Goal: Task Accomplishment & Management: Manage account settings

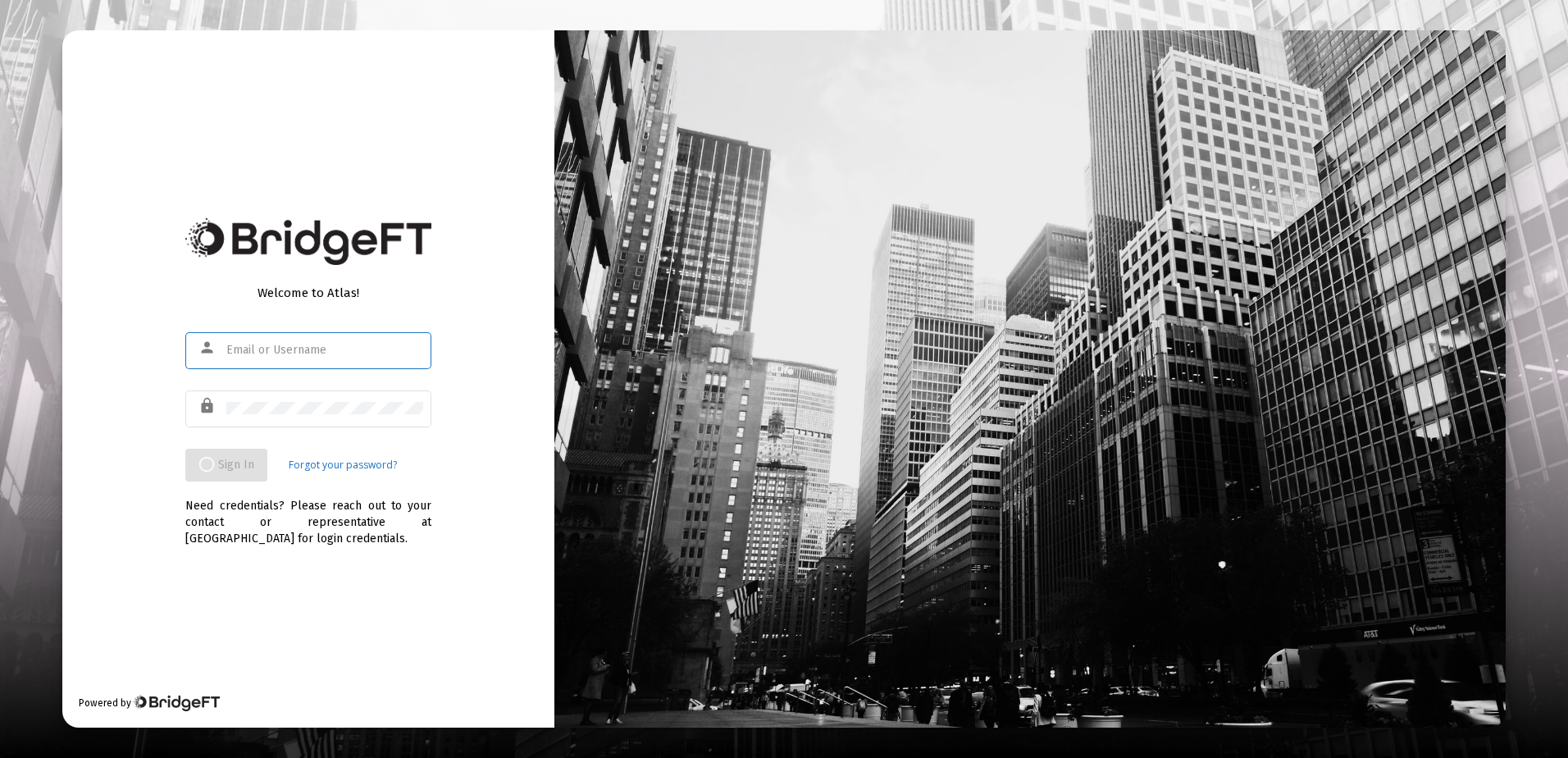
type input "[EMAIL_ADDRESS][DOMAIN_NAME]"
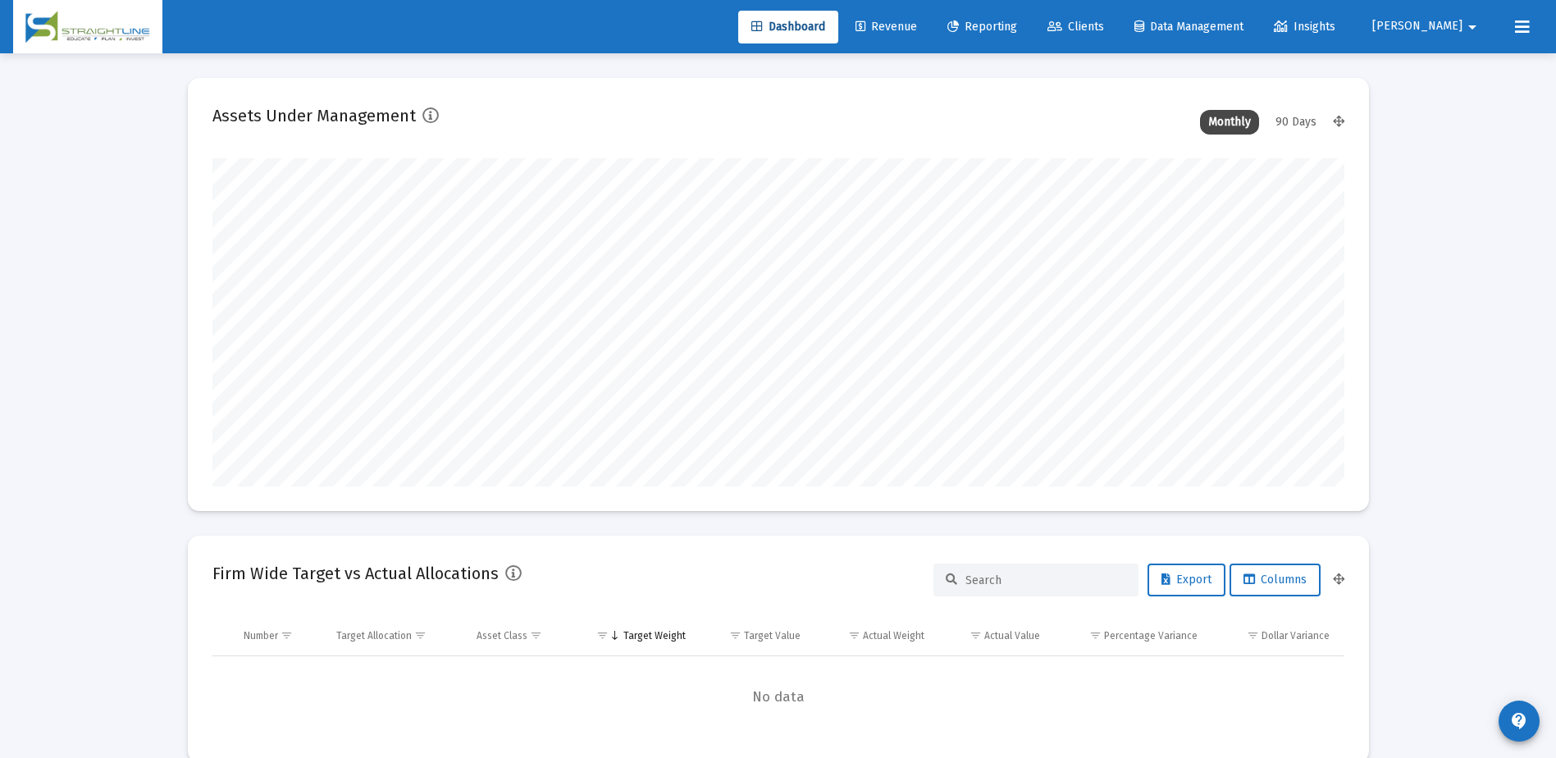
scroll to position [328, 609]
type input "[DATE]"
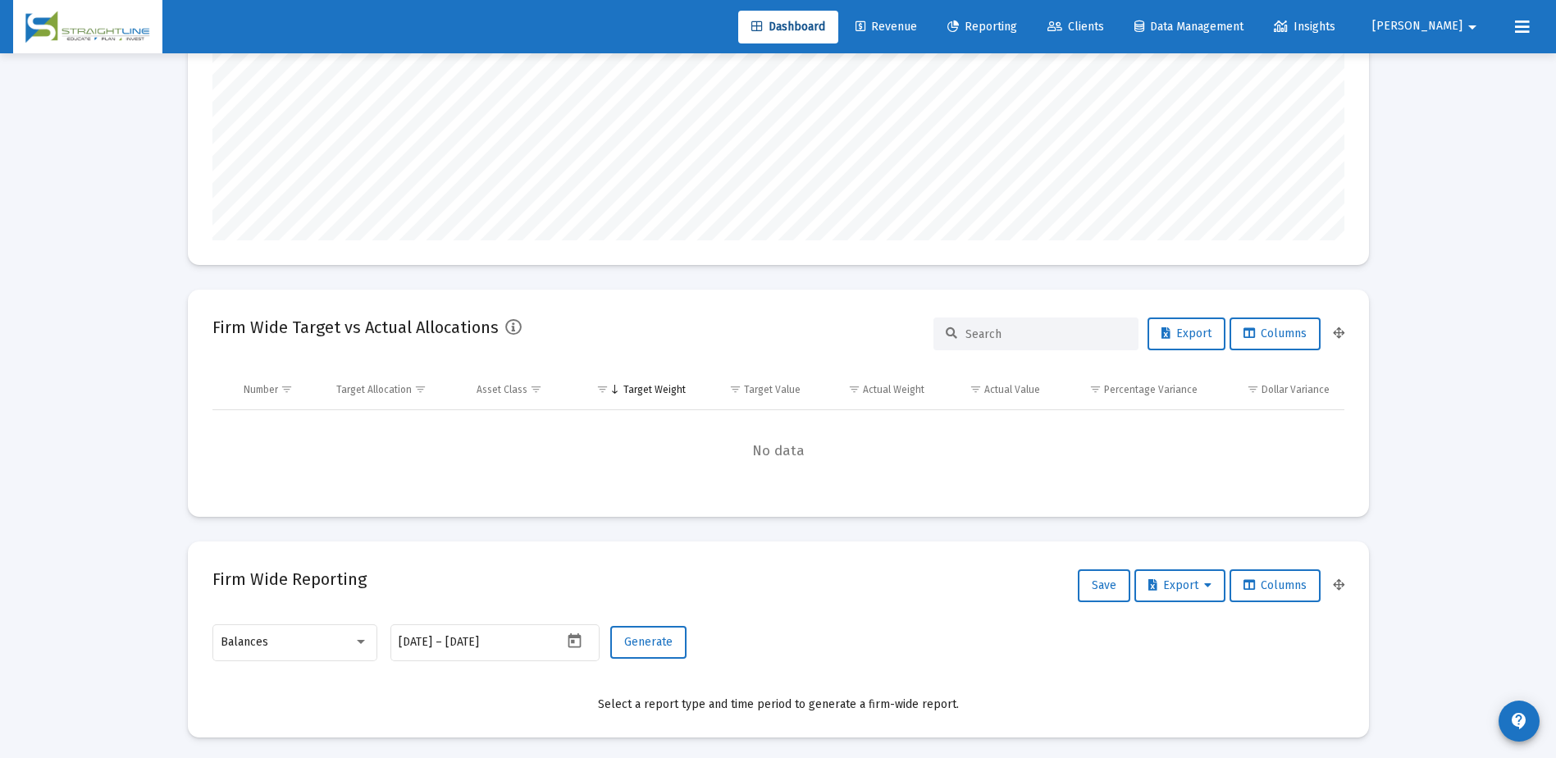
scroll to position [0, 0]
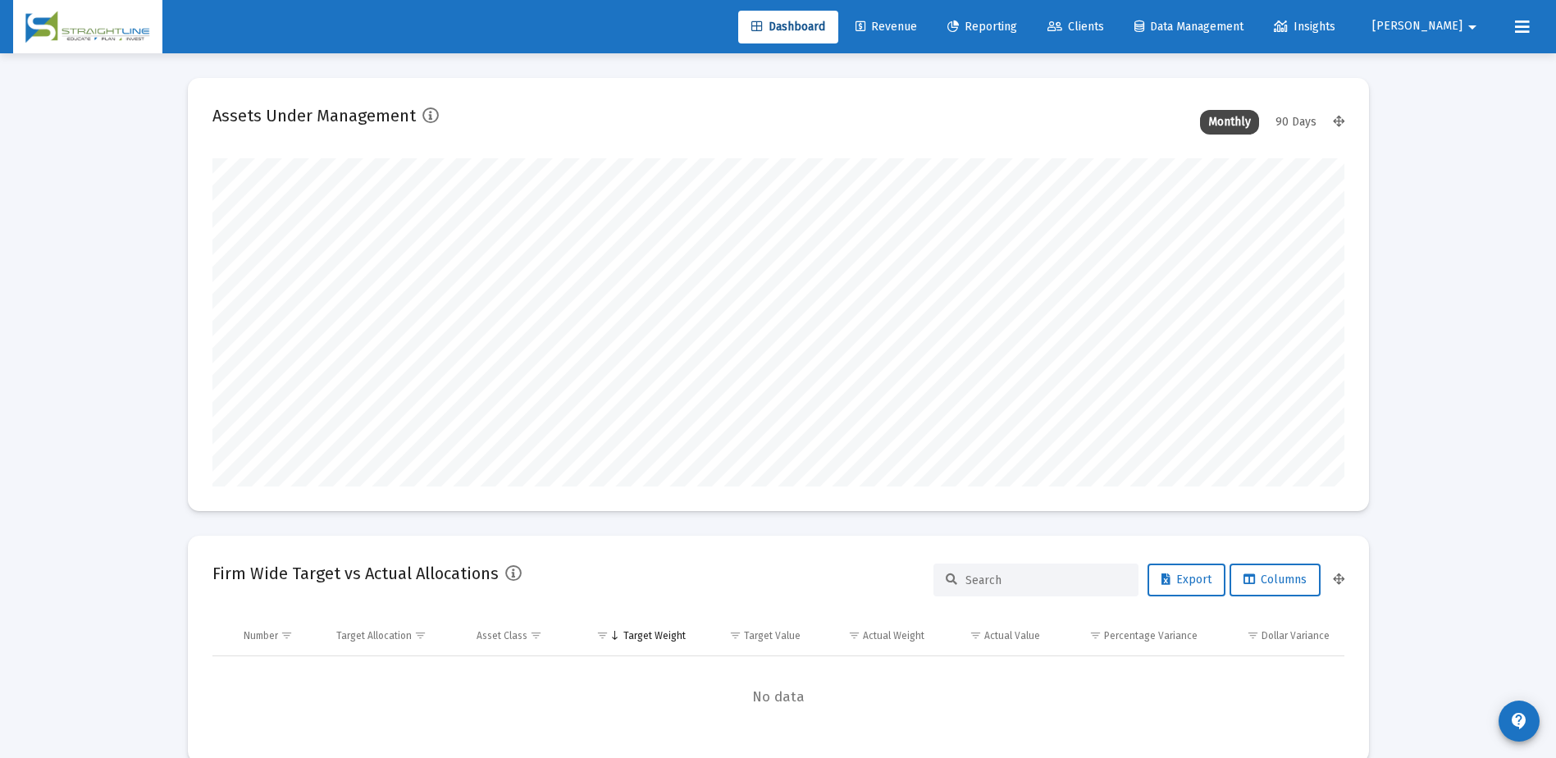
click at [1104, 32] on span "Clients" at bounding box center [1075, 27] width 57 height 14
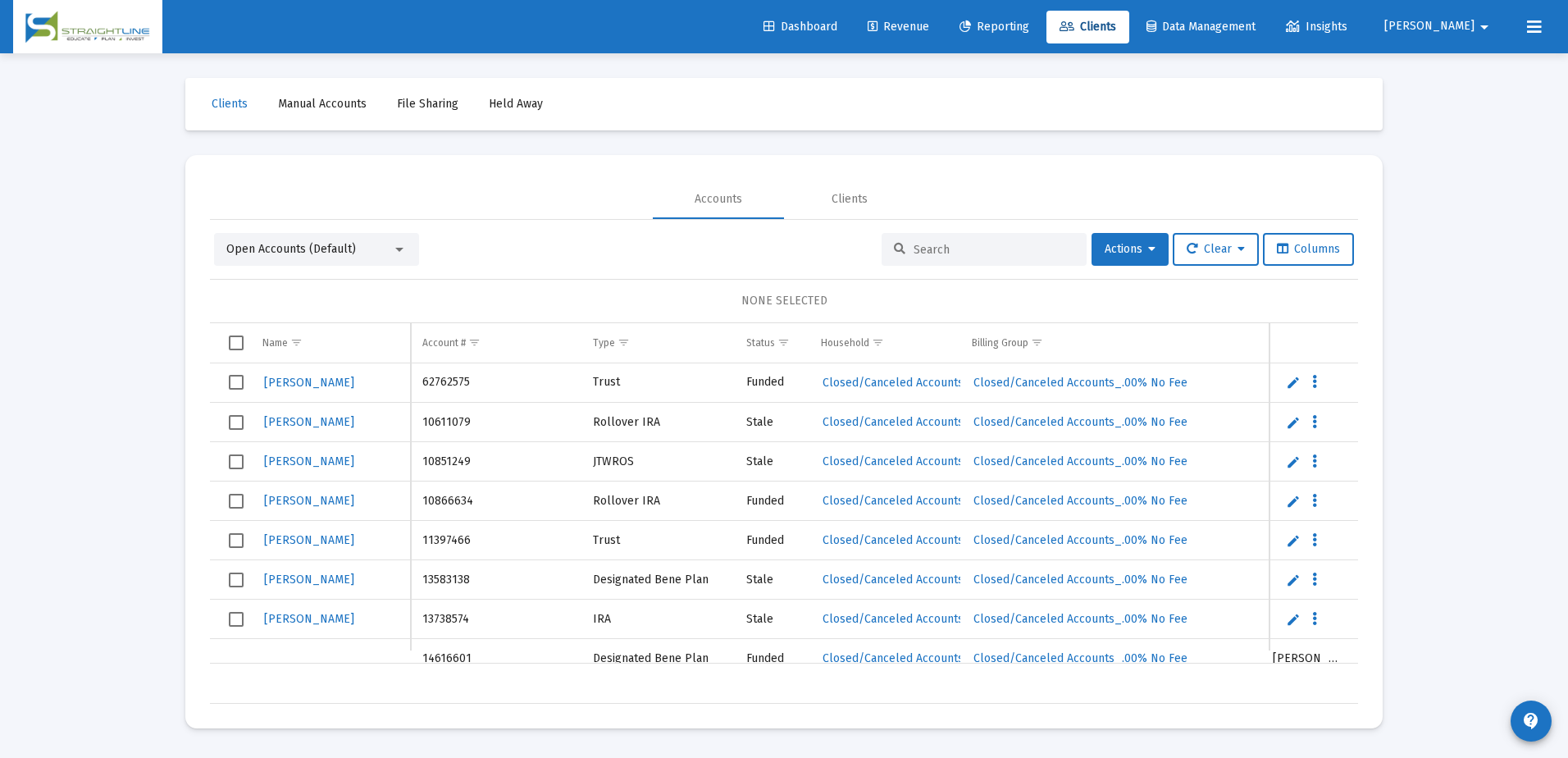
click at [401, 251] on div at bounding box center [399, 250] width 8 height 4
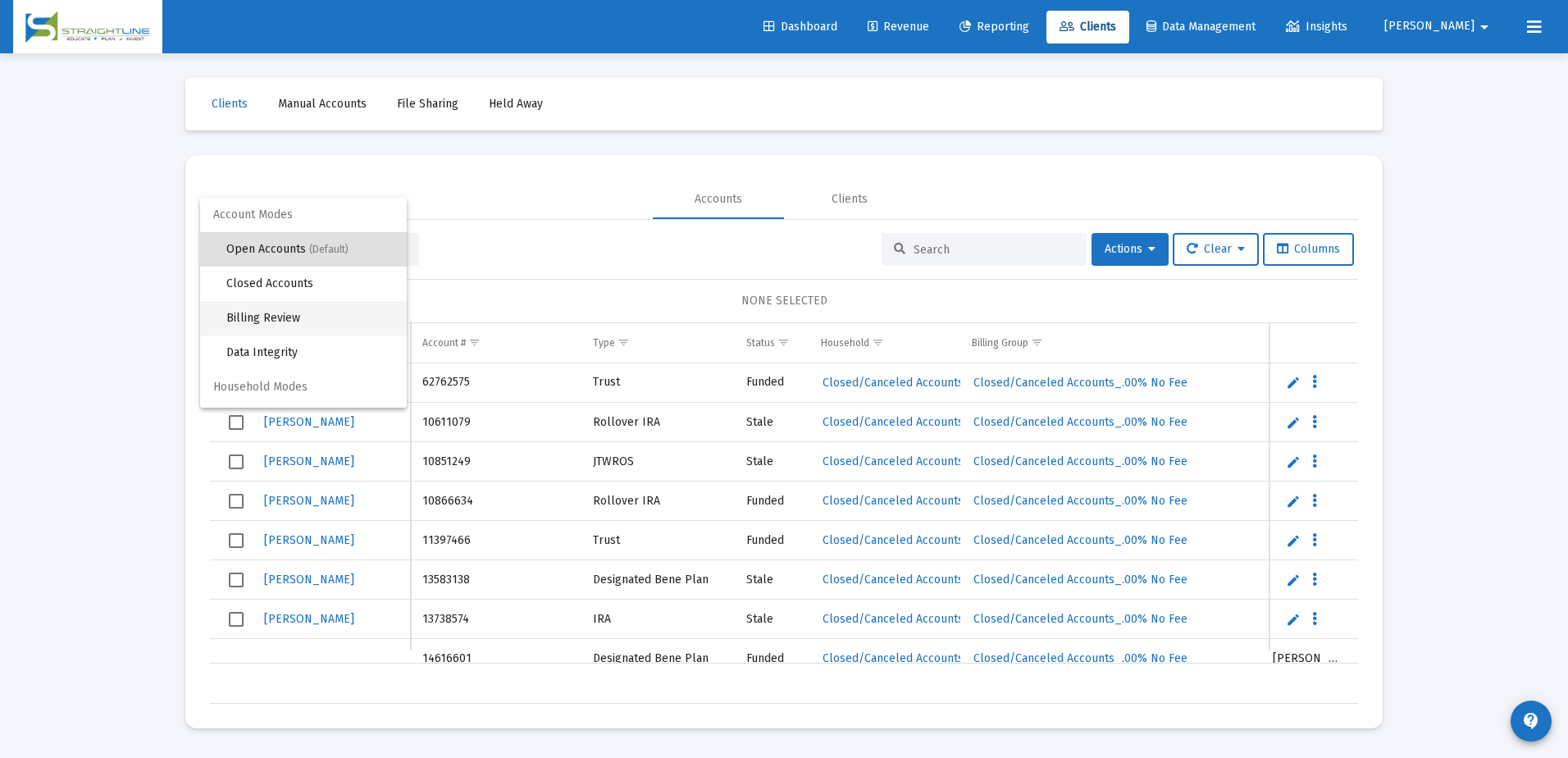
click at [287, 312] on span "Billing Review" at bounding box center [309, 318] width 167 height 34
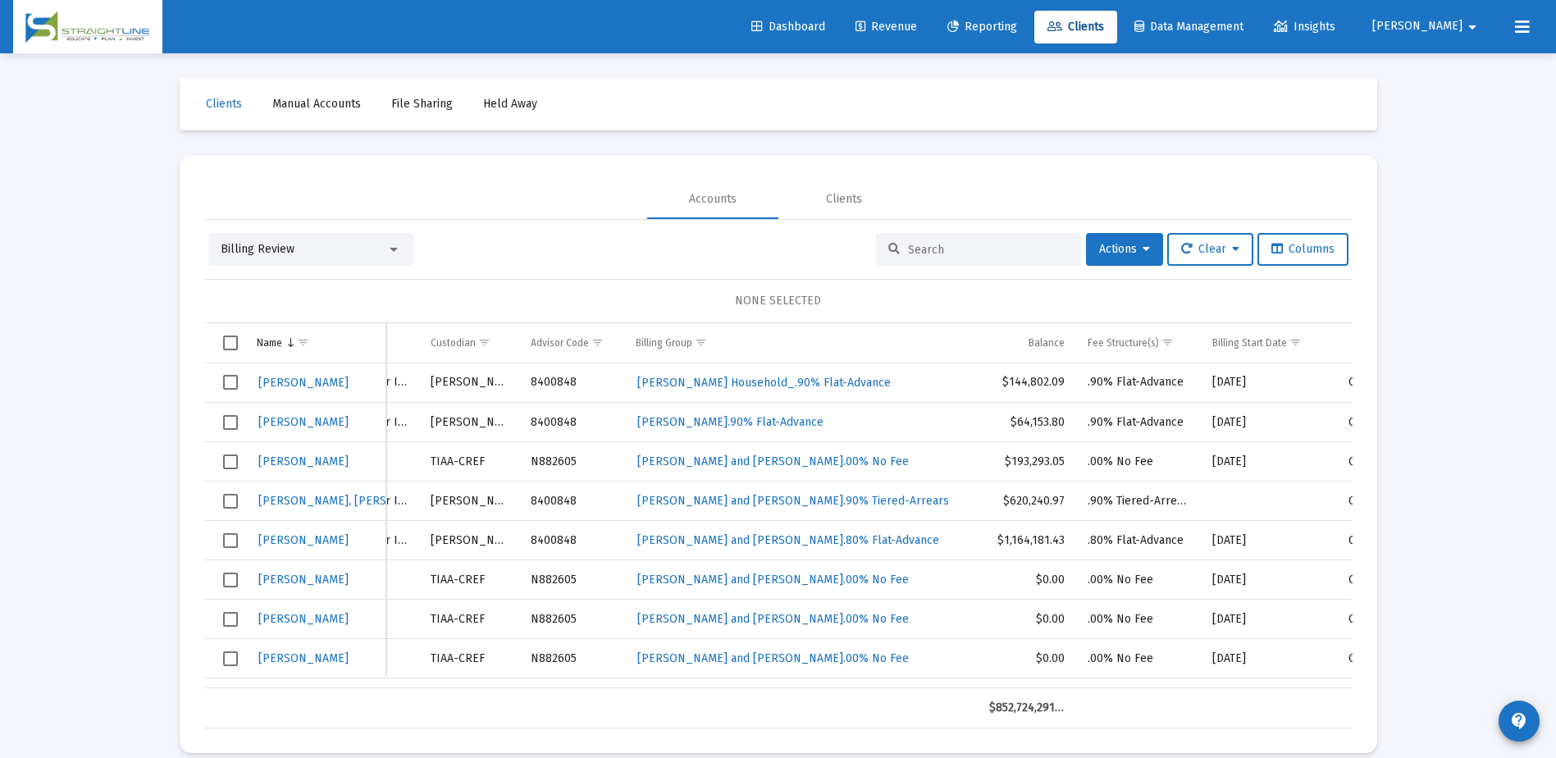
scroll to position [0, 203]
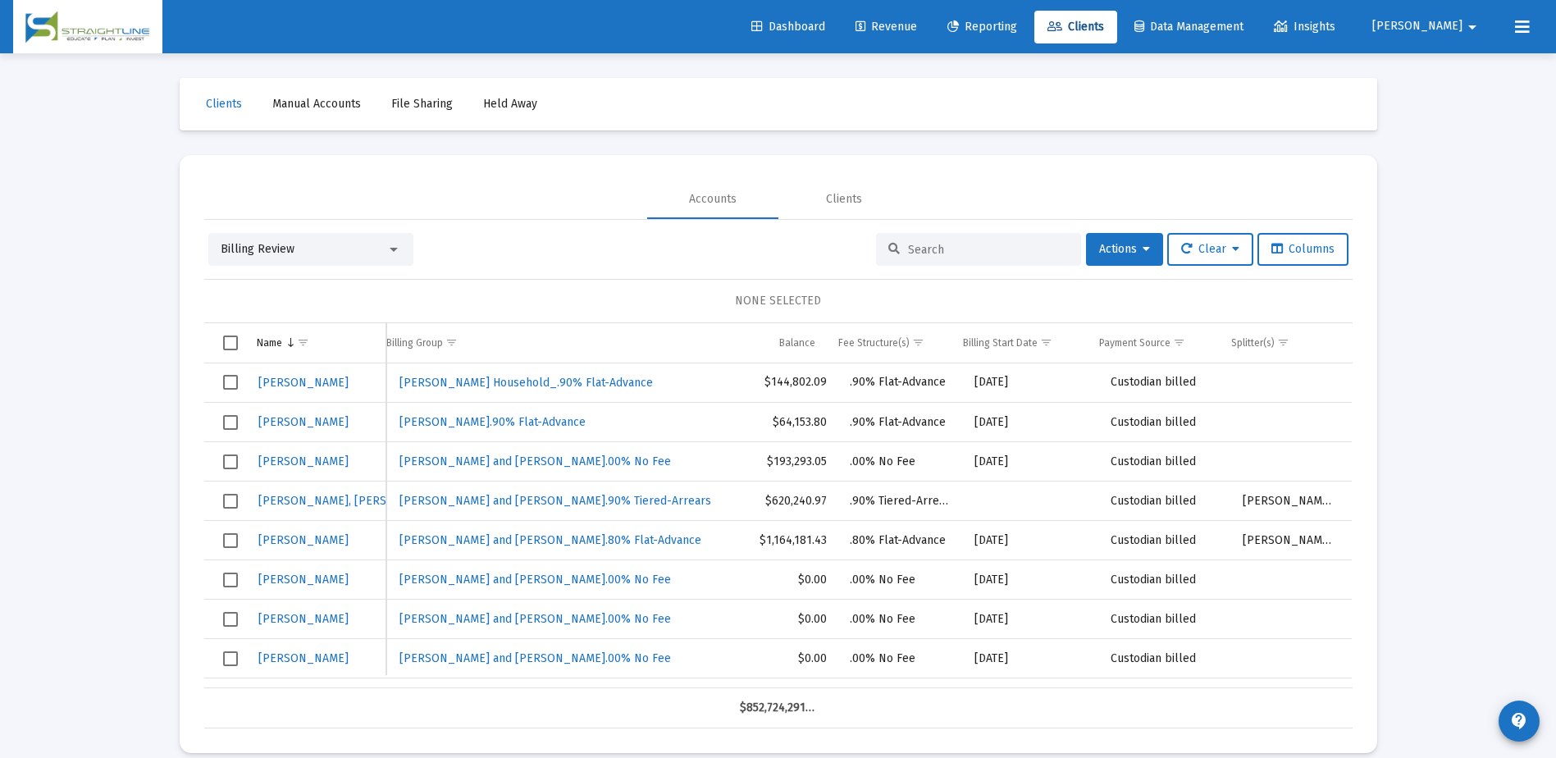
drag, startPoint x: 875, startPoint y: 677, endPoint x: 1255, endPoint y: 588, distance: 390.1
click at [1255, 588] on div "[PERSON_NAME] 50160207 Rollover [PERSON_NAME] 8400848 [PERSON_NAME] Household_.…" at bounding box center [778, 525] width 1148 height 325
click at [1278, 339] on span "Show filter options for column 'Splitter(s)'" at bounding box center [1283, 342] width 12 height 12
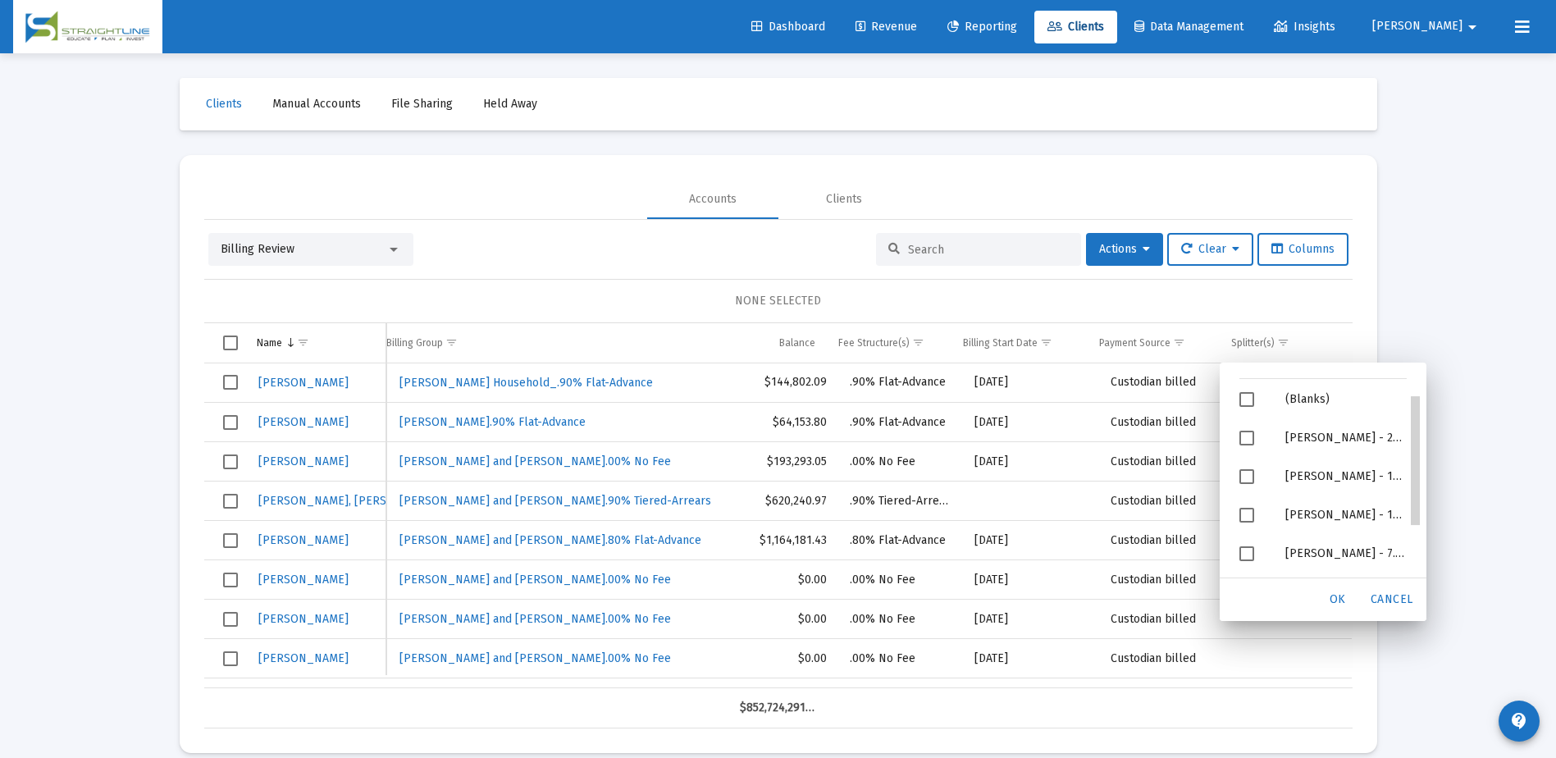
drag, startPoint x: 1415, startPoint y: 475, endPoint x: 1415, endPoint y: 517, distance: 41.8
click at [1415, 517] on body "Dashboard Revenue Reporting Clients Data Management Insights [PERSON_NAME] Inte…" at bounding box center [778, 379] width 1556 height 758
click at [1390, 275] on div "Clients Manual Accounts File Sharing Held Away Accounts Clients Billing Review …" at bounding box center [778, 415] width 1230 height 724
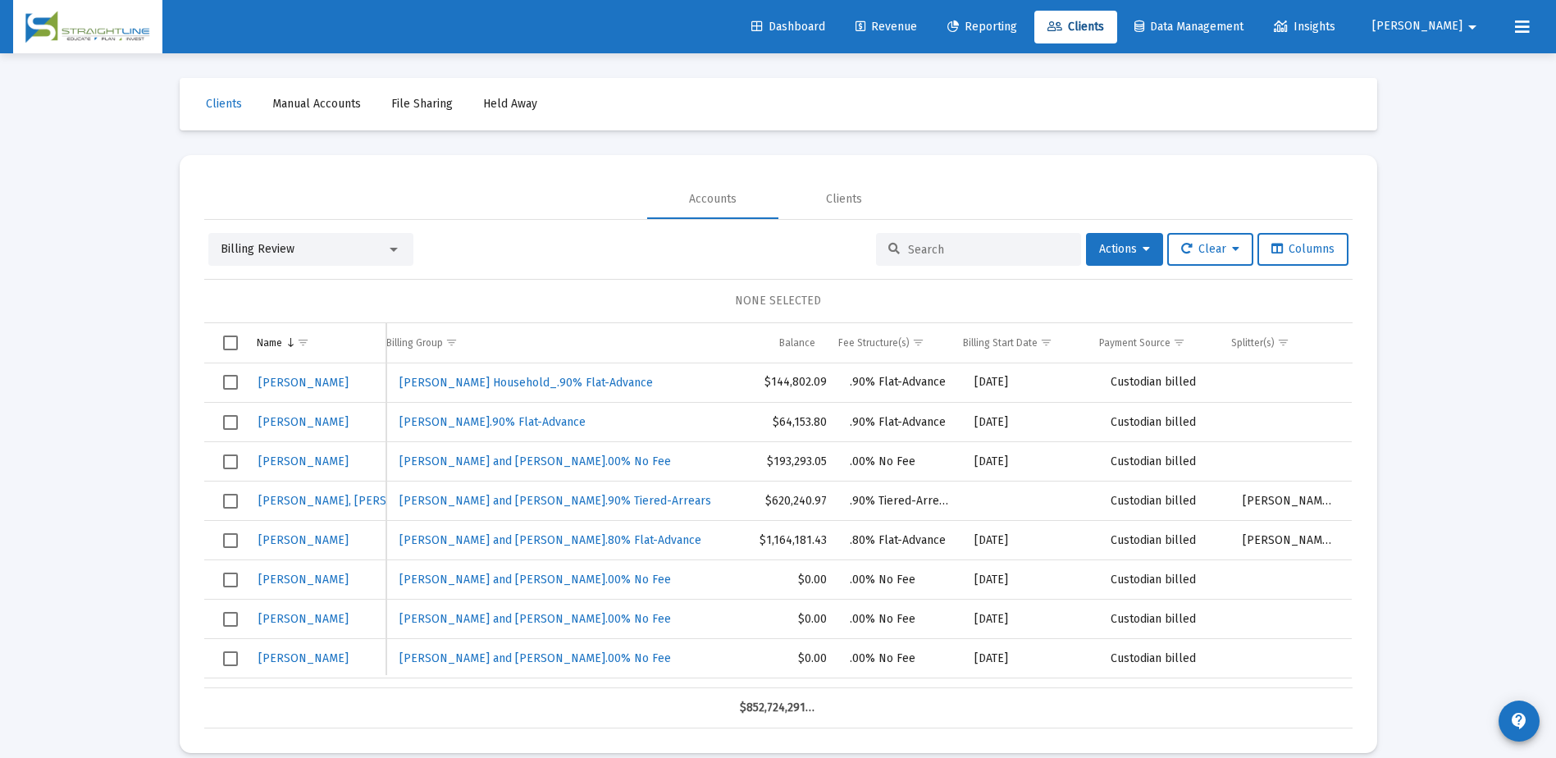
click at [1462, 27] on mat-icon "arrow_drop_down" at bounding box center [1472, 27] width 20 height 33
click at [1464, 67] on span "Settings" at bounding box center [1482, 69] width 48 height 39
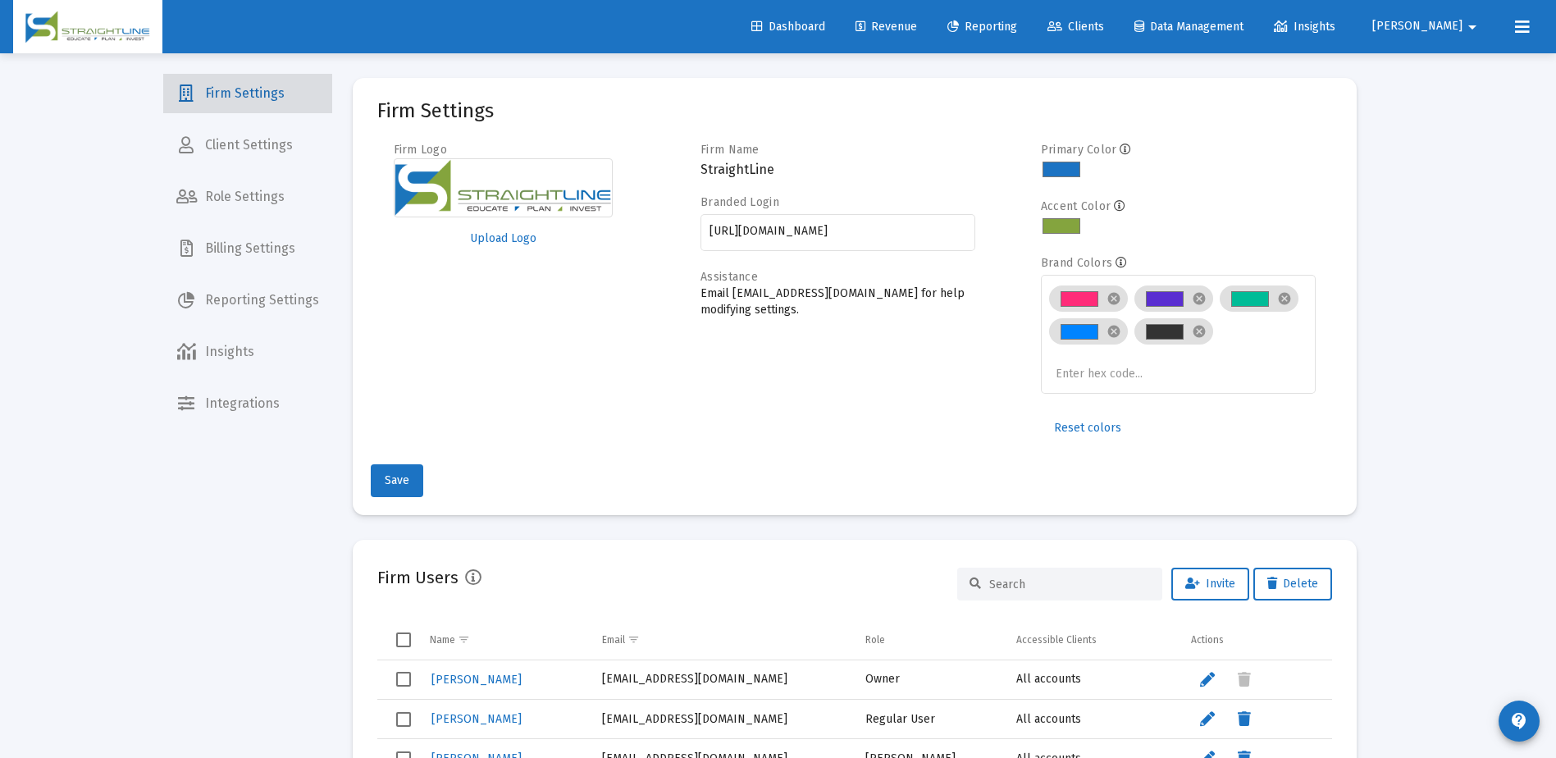
click at [255, 98] on span "Firm Settings" at bounding box center [247, 93] width 169 height 39
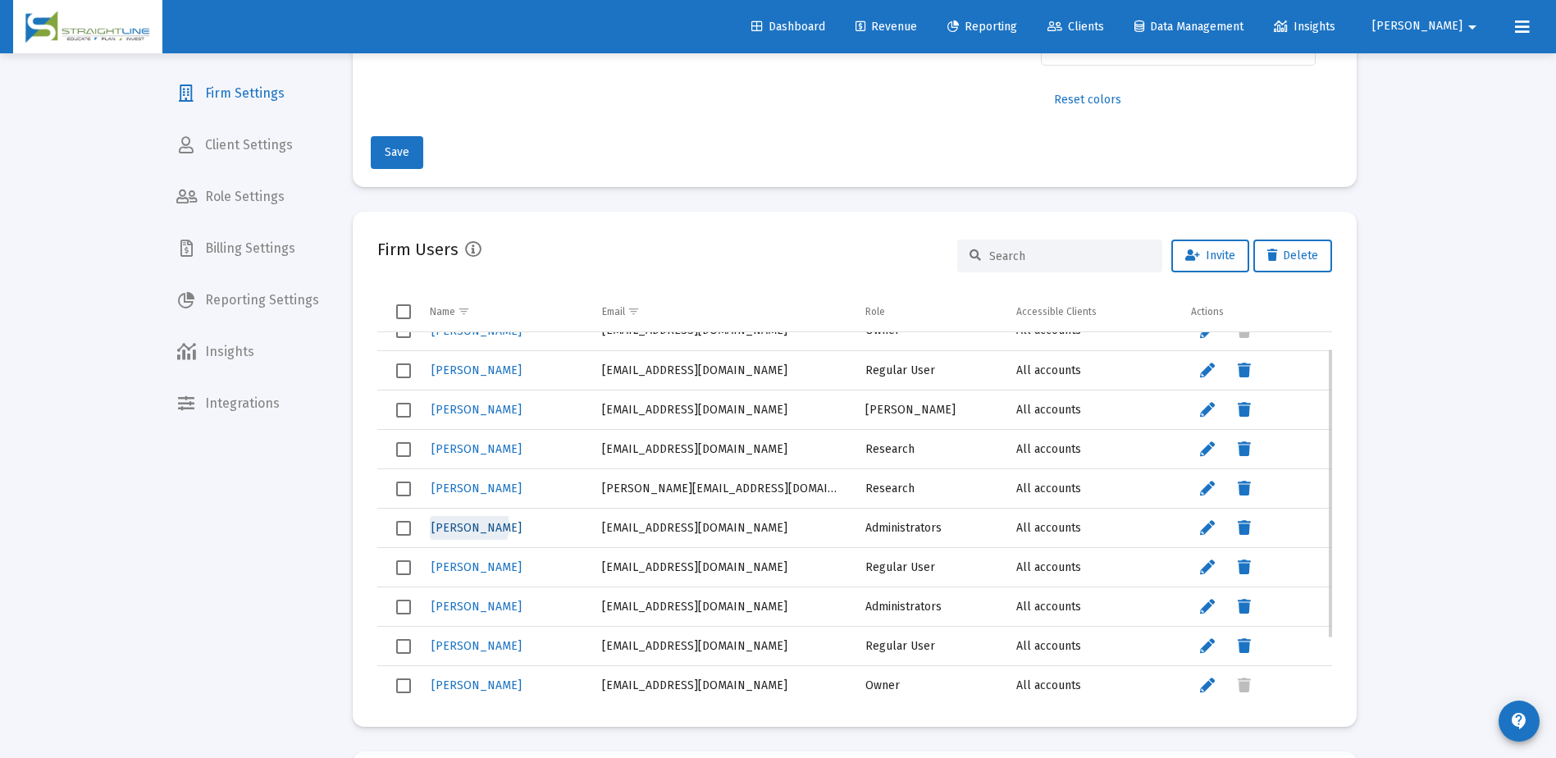
click at [468, 526] on span "[PERSON_NAME]" at bounding box center [476, 528] width 90 height 14
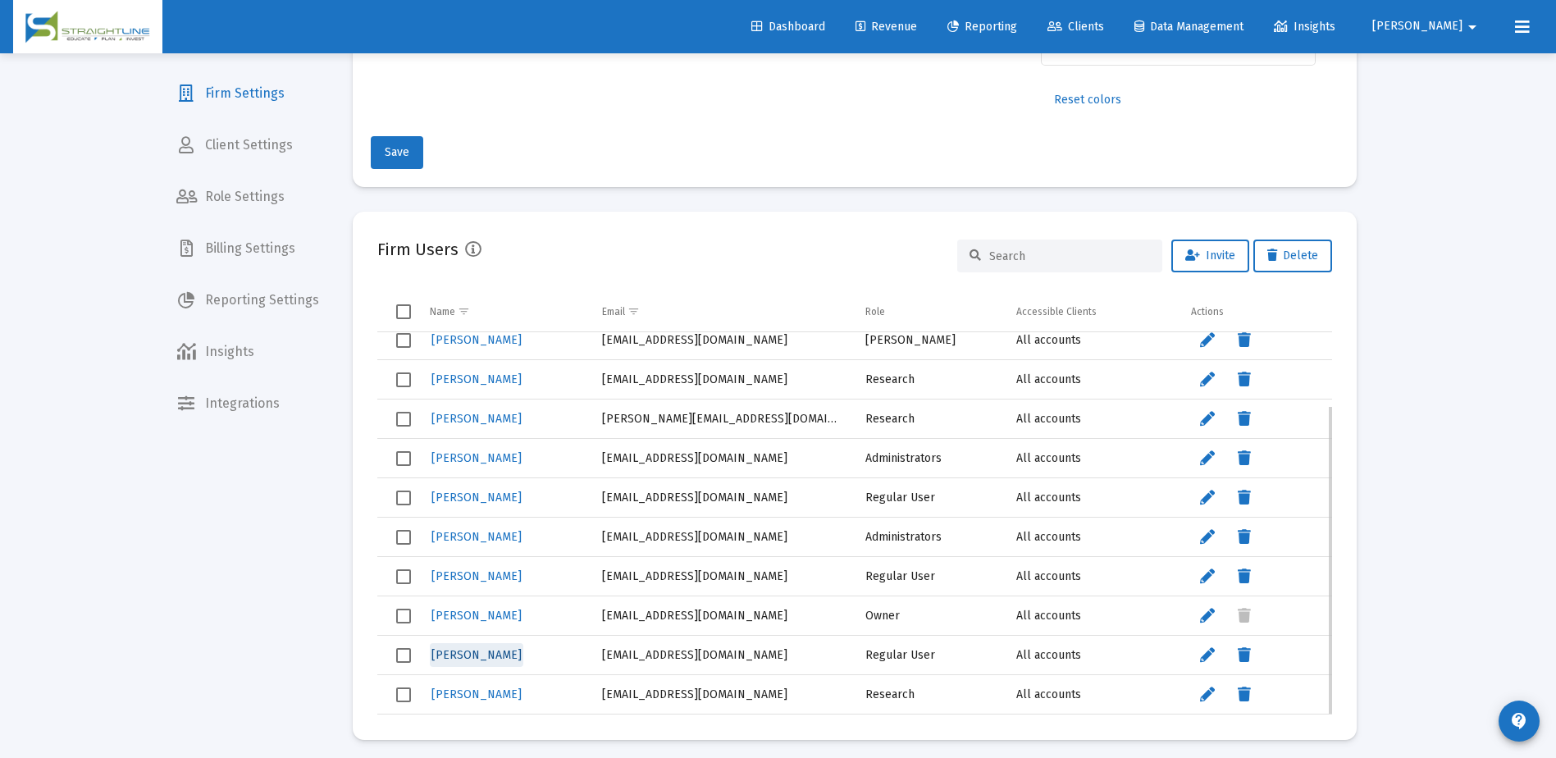
click at [481, 654] on span "[PERSON_NAME]" at bounding box center [476, 655] width 90 height 14
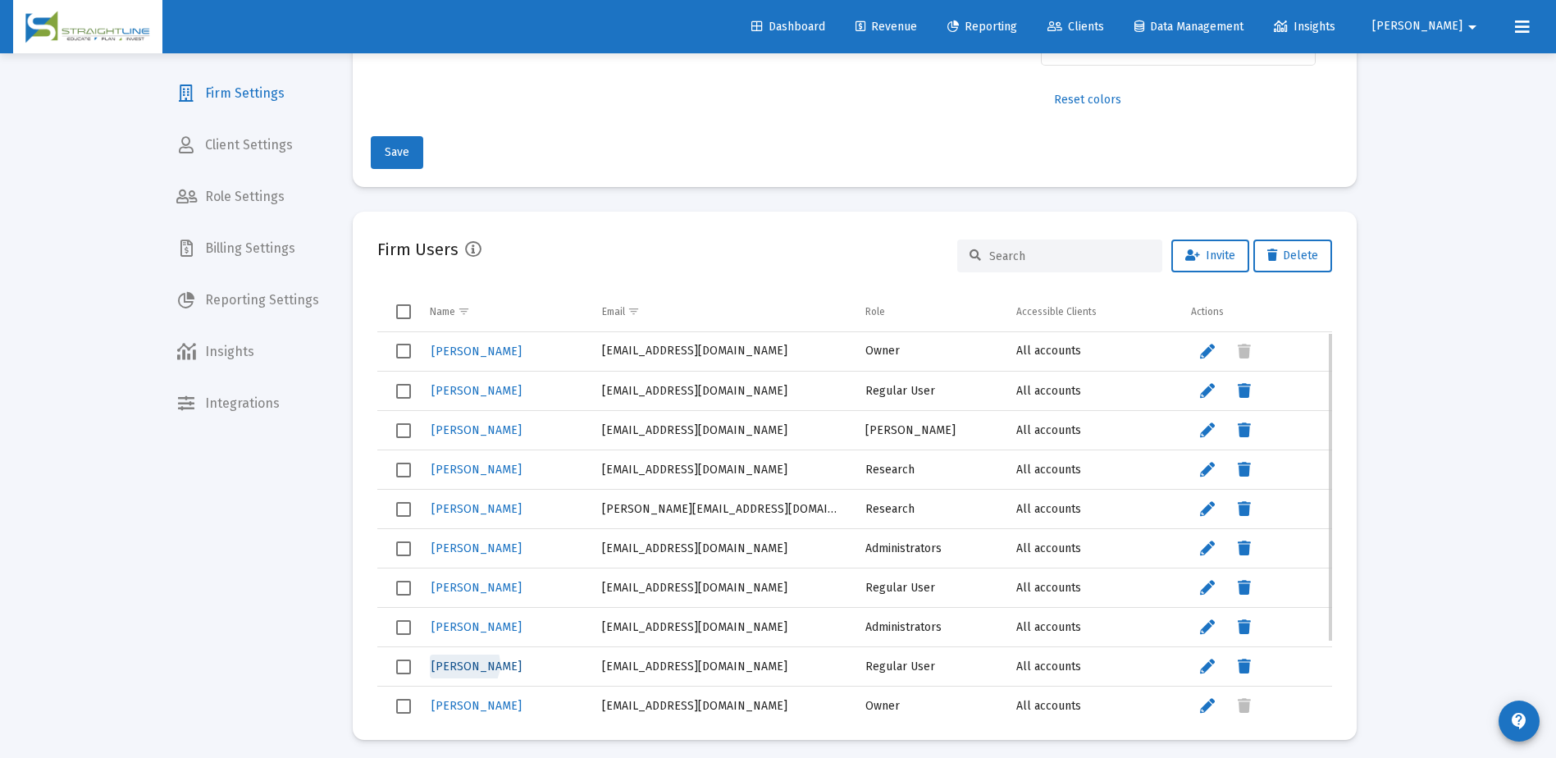
click at [463, 664] on span "[PERSON_NAME]" at bounding box center [476, 666] width 90 height 14
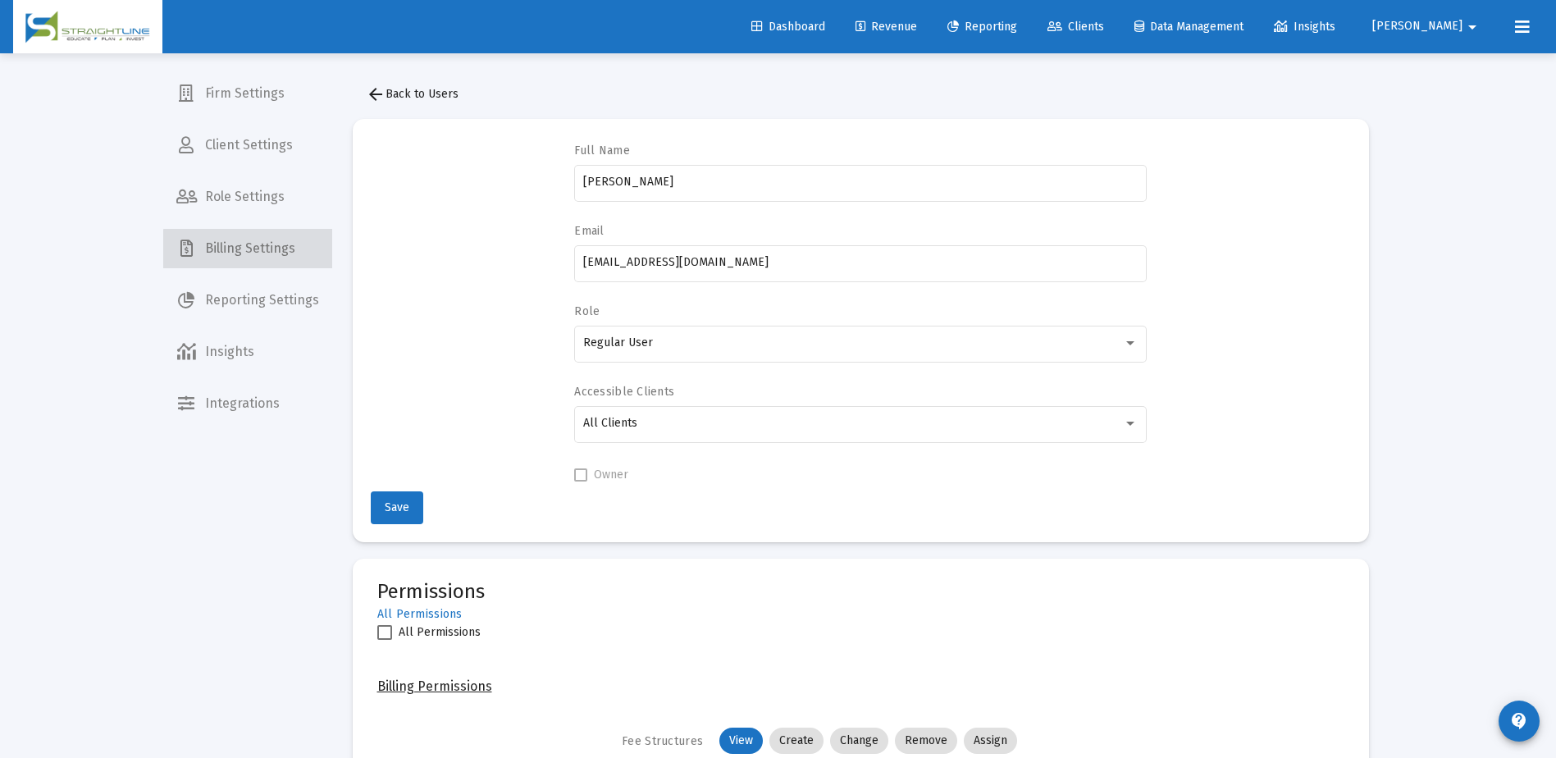
click at [253, 253] on span "Billing Settings" at bounding box center [247, 248] width 169 height 39
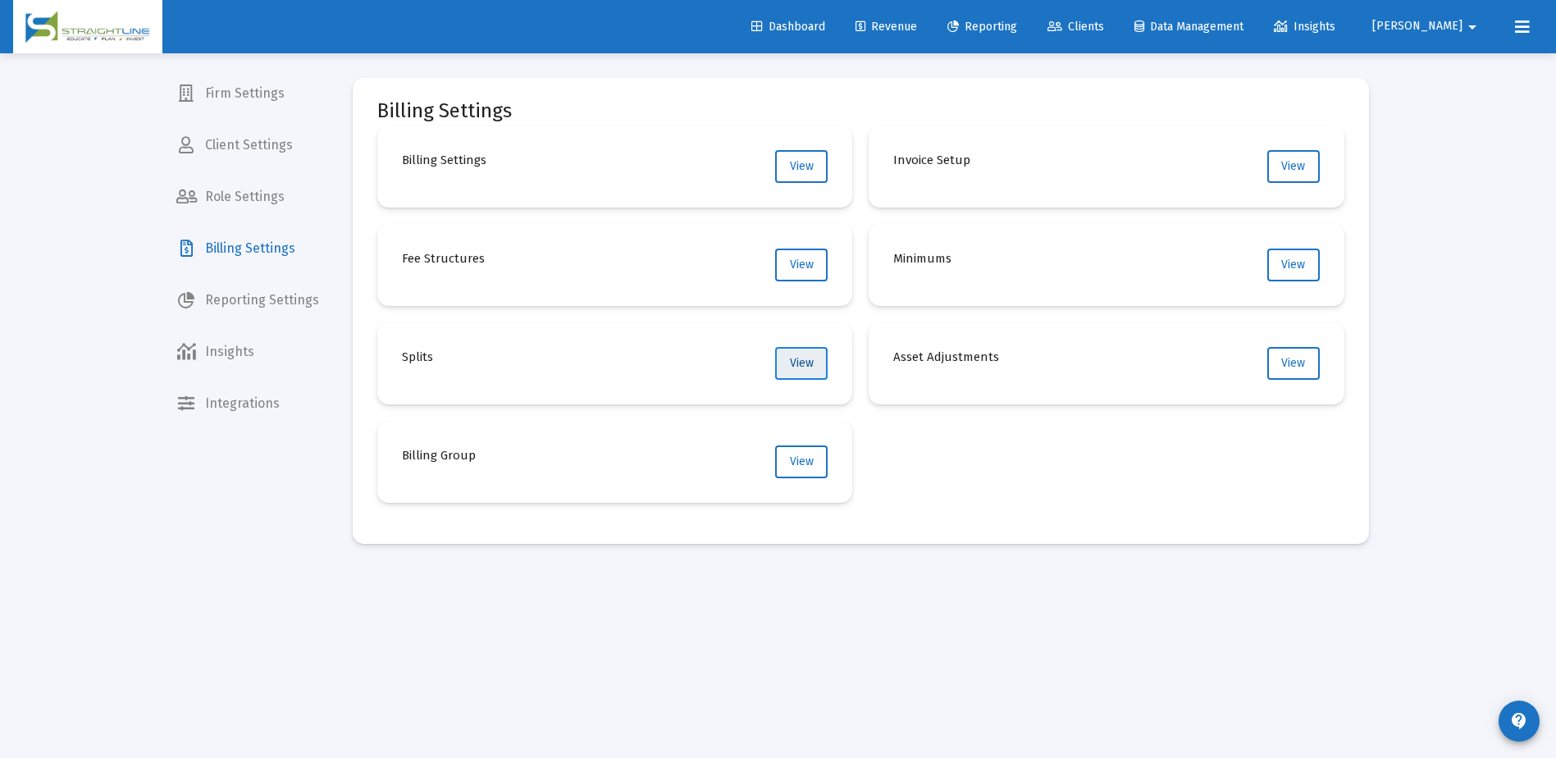
click at [801, 363] on span "View" at bounding box center [802, 363] width 24 height 14
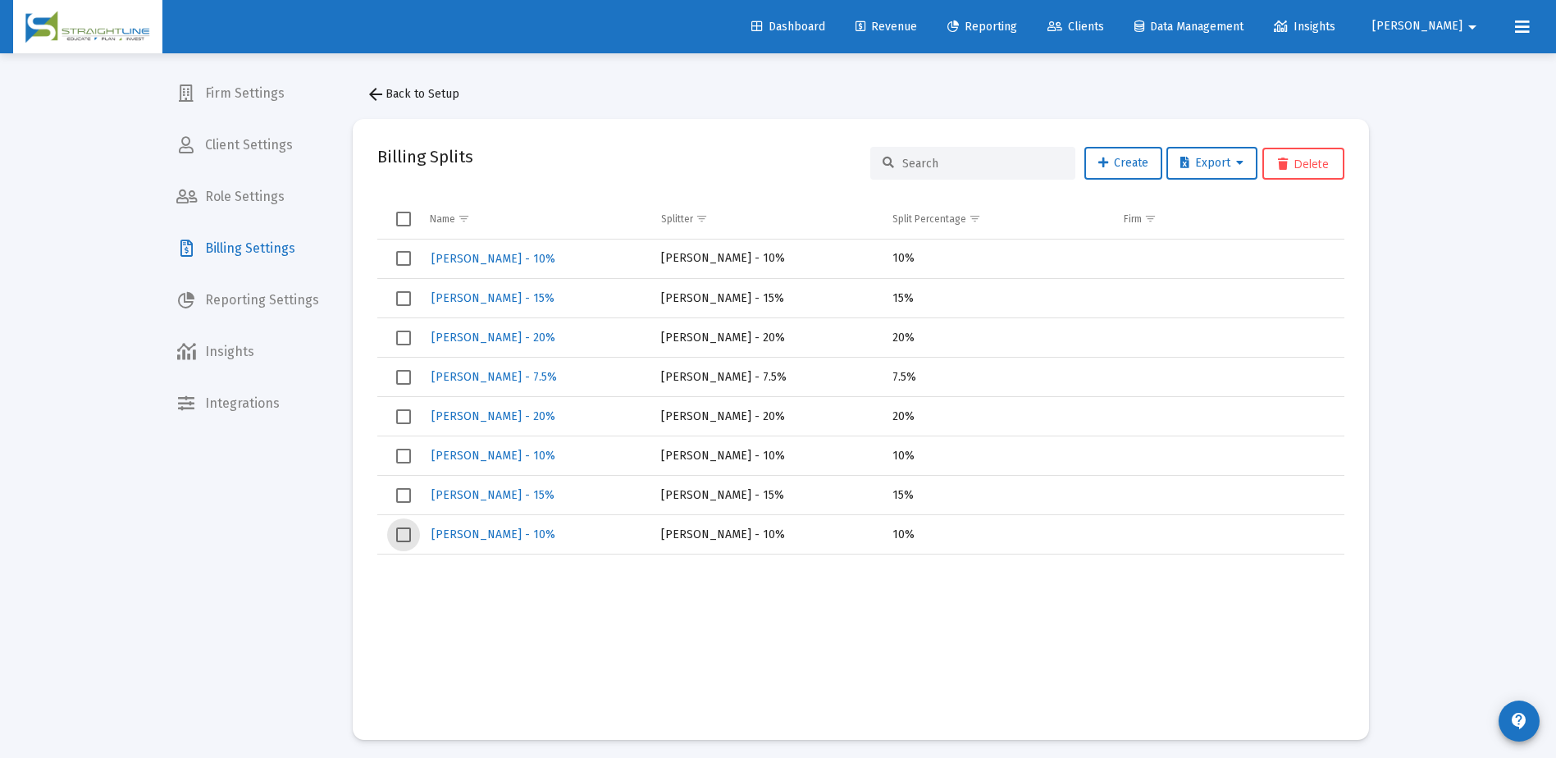
click at [408, 537] on span "Select row" at bounding box center [403, 534] width 15 height 15
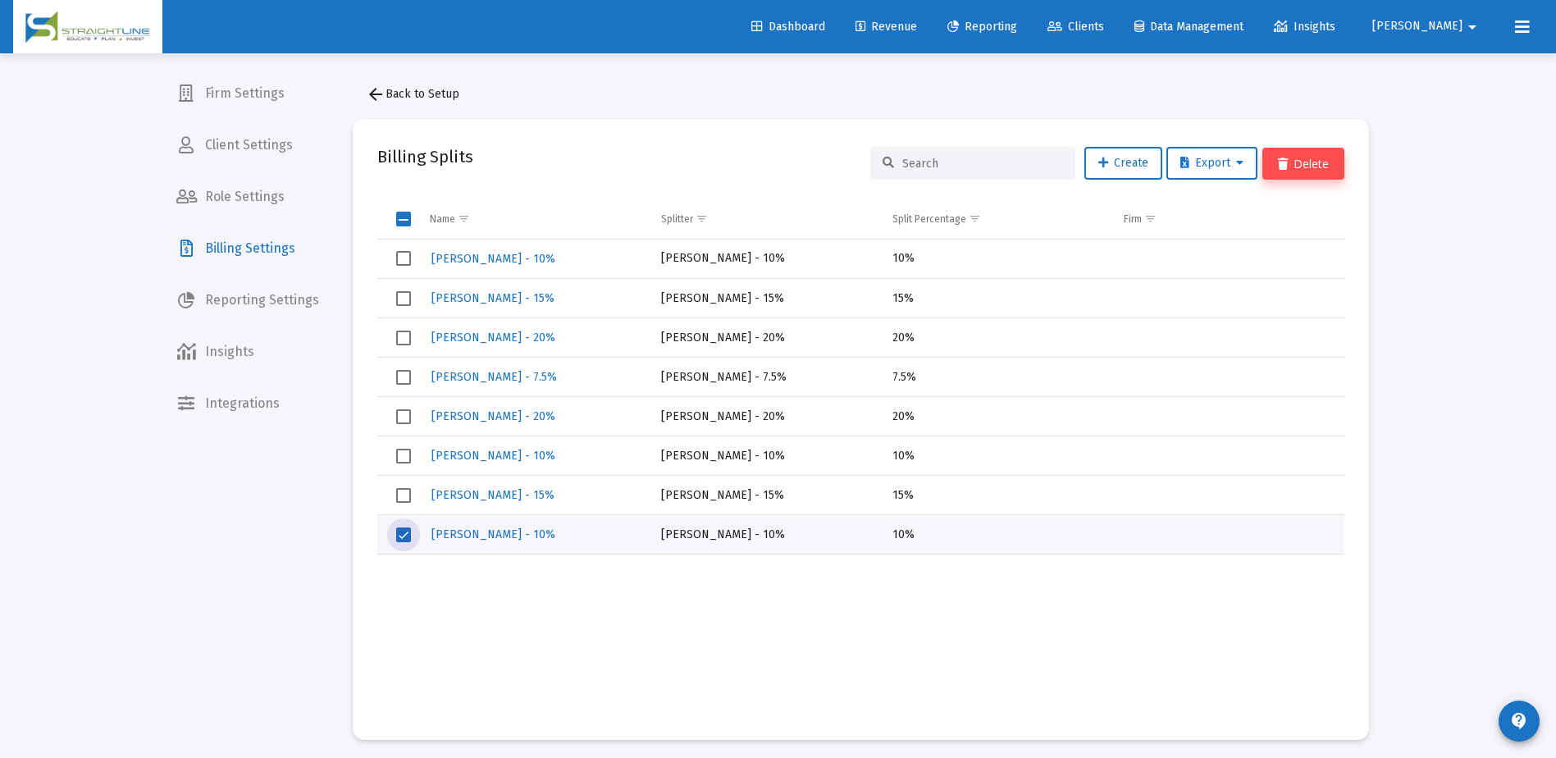
click at [1301, 160] on button "Delete" at bounding box center [1303, 164] width 82 height 32
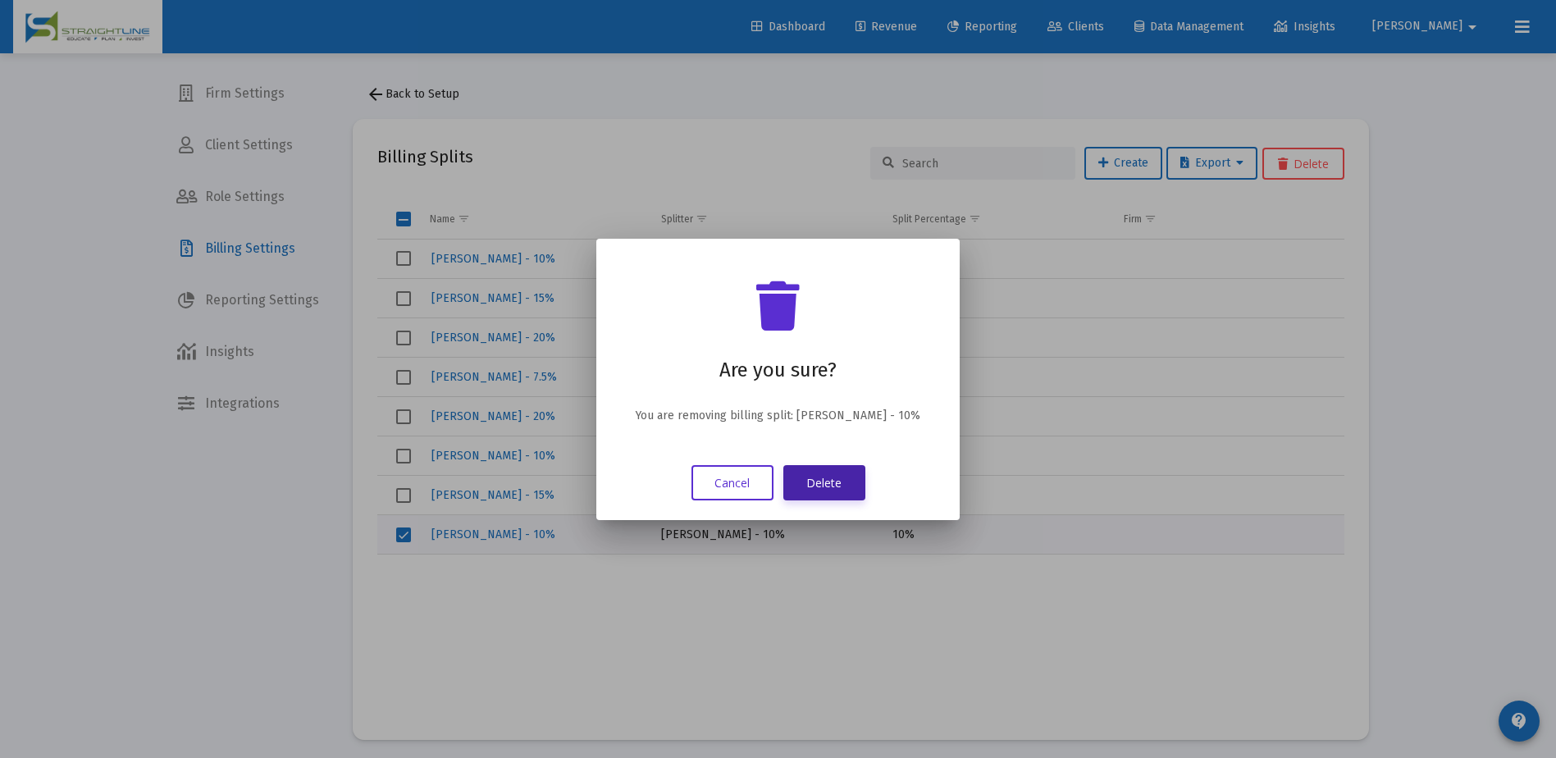
click at [836, 481] on button "Delete" at bounding box center [824, 482] width 82 height 35
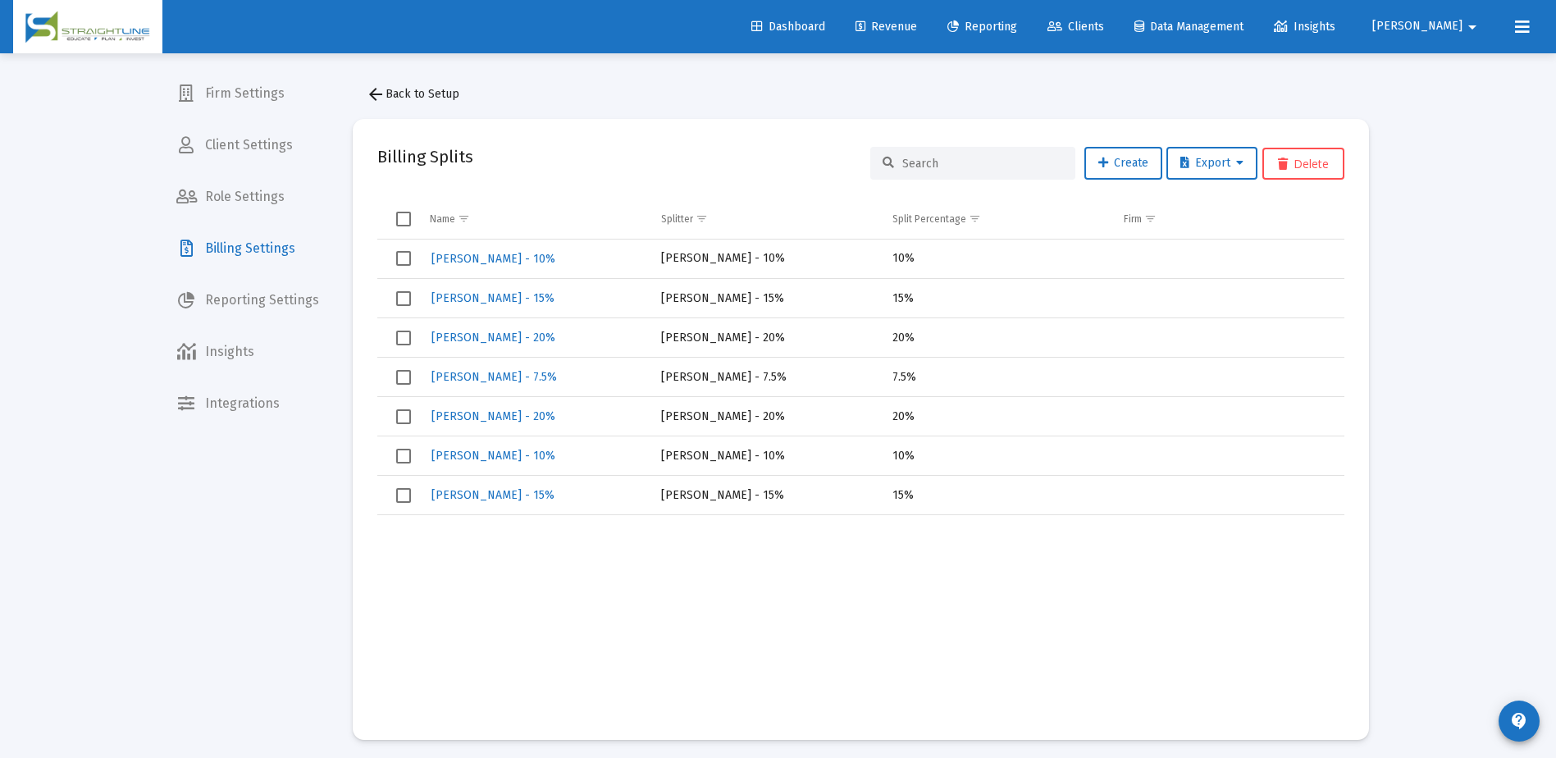
click at [1104, 29] on span "Clients" at bounding box center [1075, 27] width 57 height 14
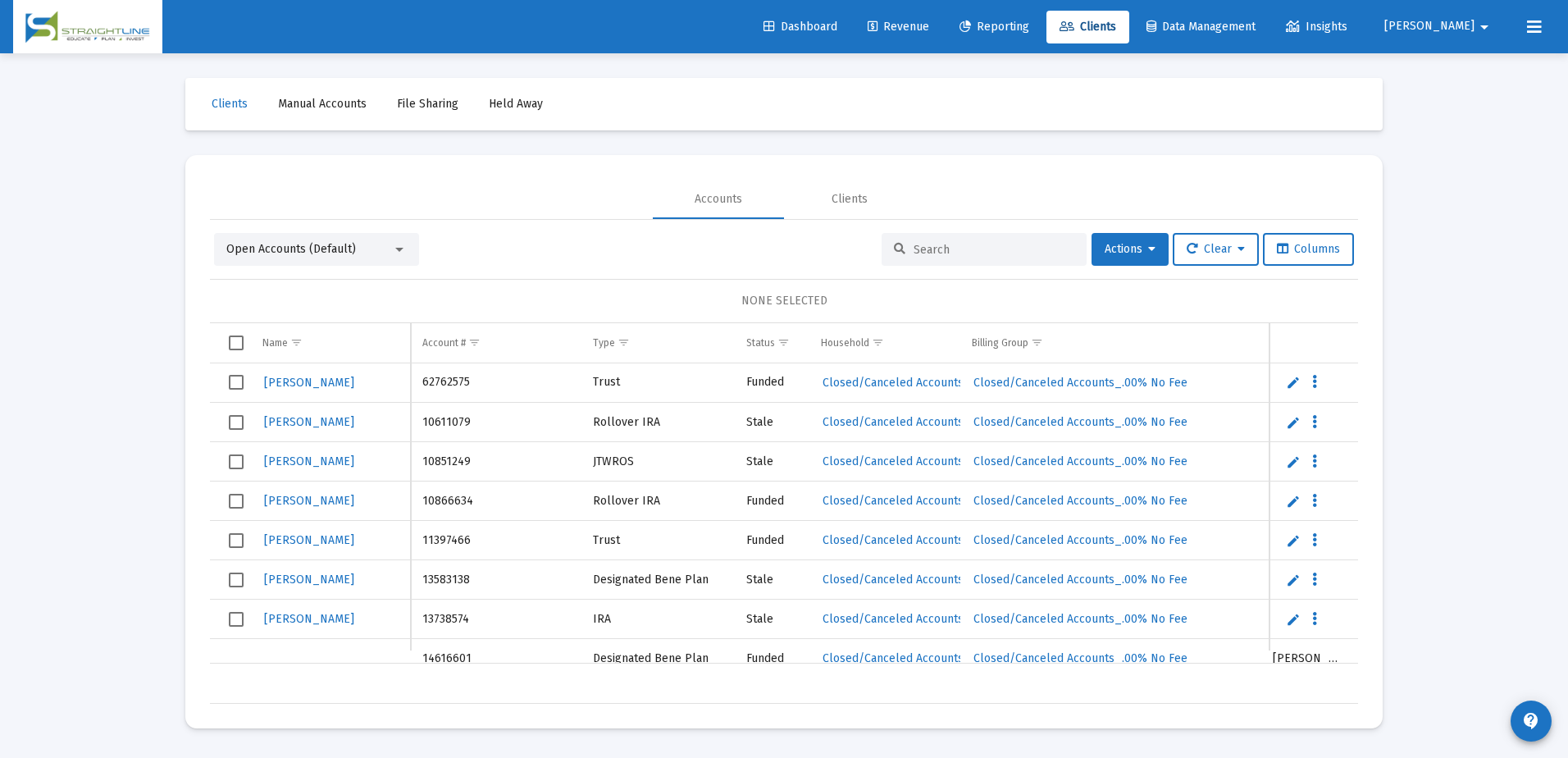
click at [929, 27] on span "Revenue" at bounding box center [899, 27] width 62 height 14
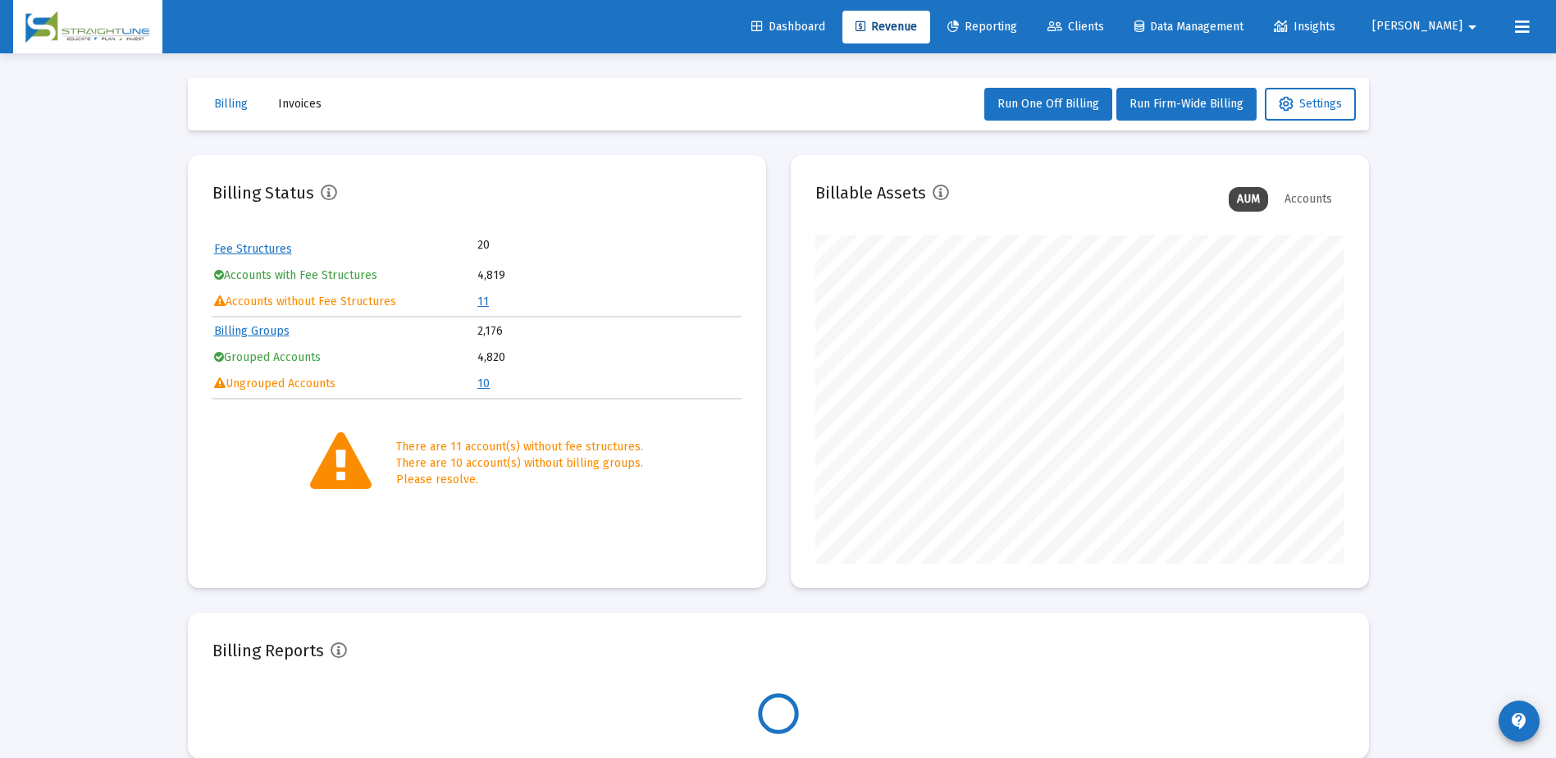
scroll to position [328, 529]
click at [482, 309] on td "11" at bounding box center [608, 301] width 262 height 25
click at [485, 302] on link "11" at bounding box center [482, 301] width 11 height 14
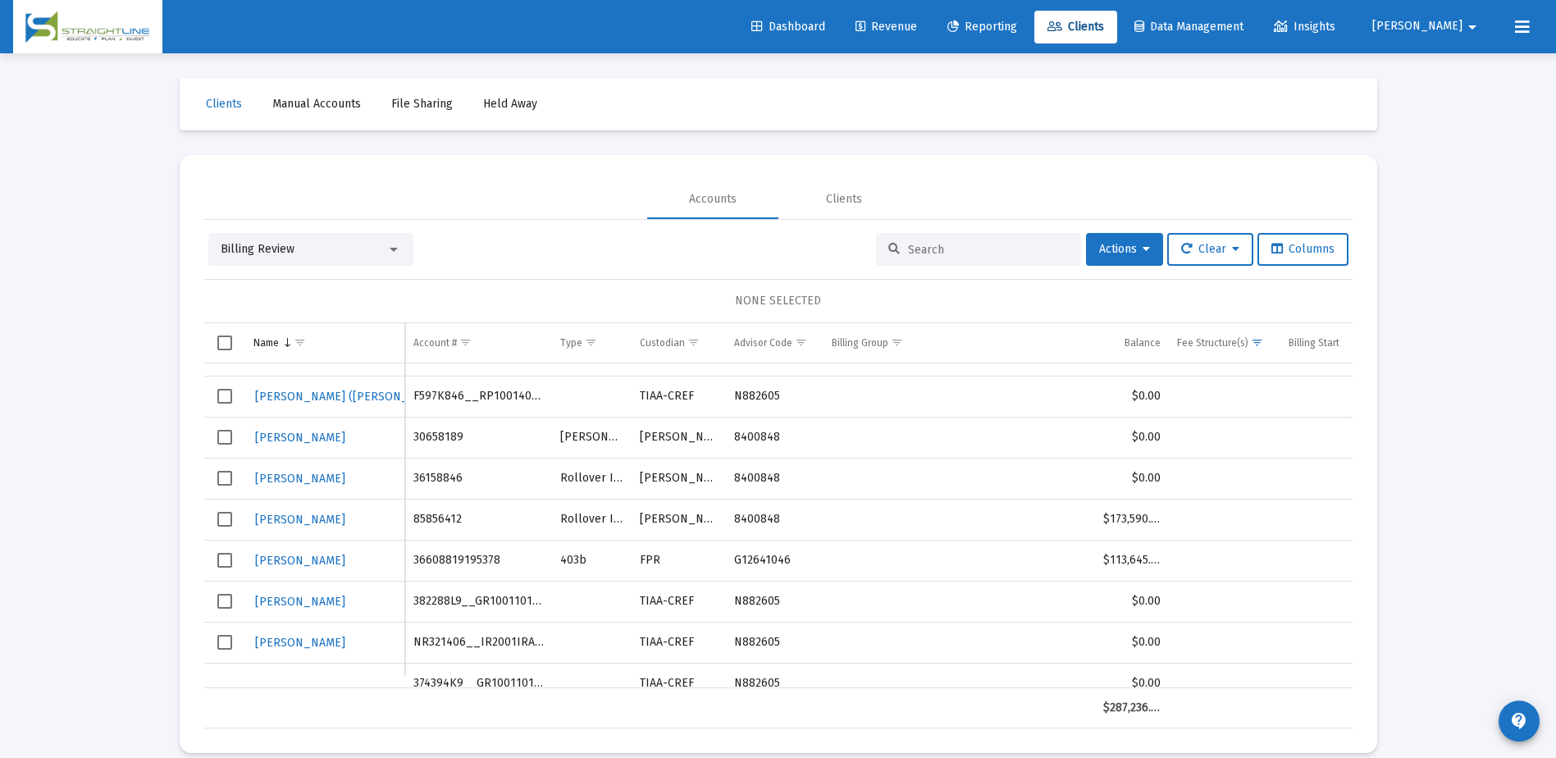
scroll to position [139, 0]
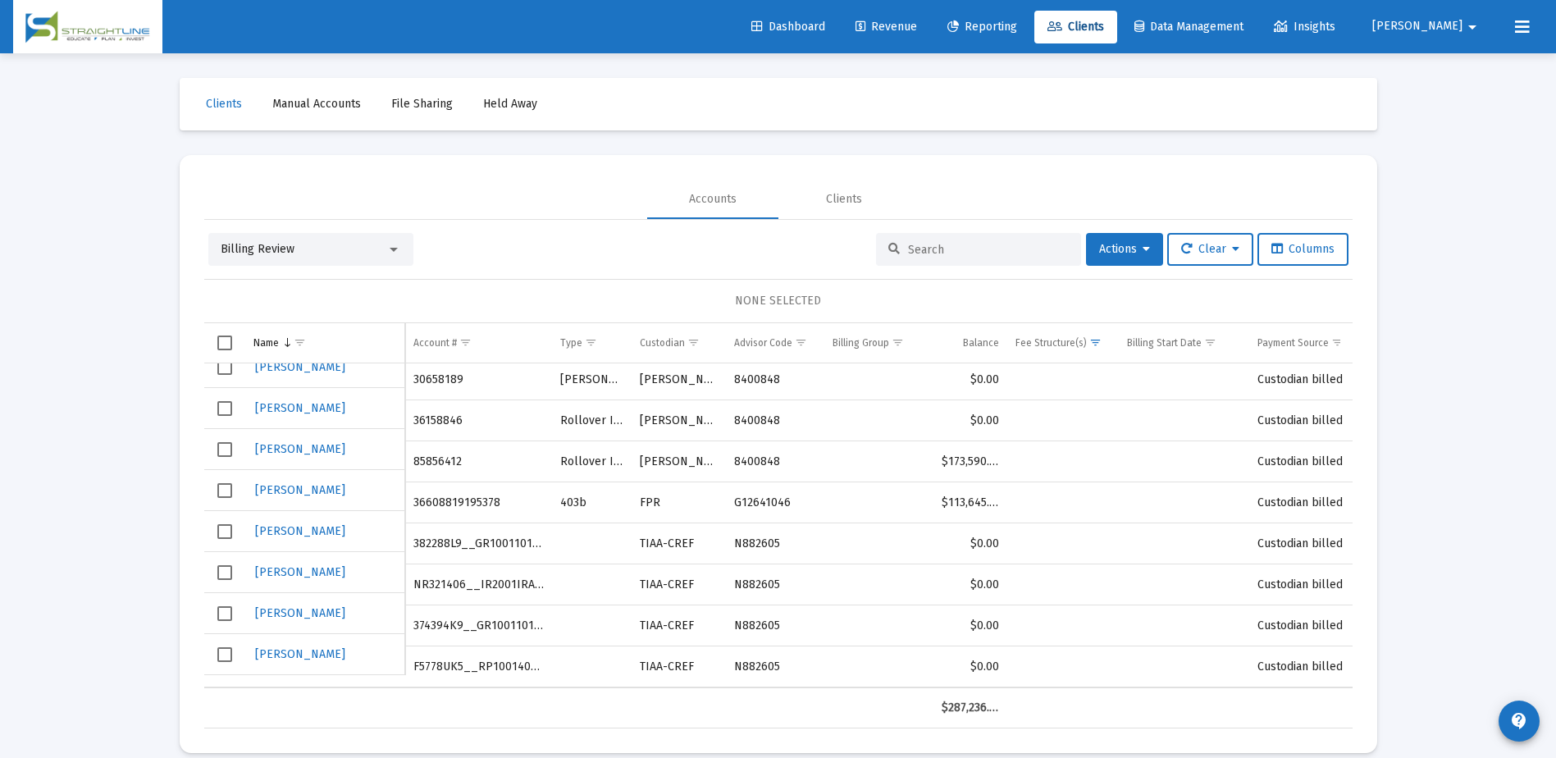
drag, startPoint x: 1004, startPoint y: 448, endPoint x: 501, endPoint y: 442, distance: 502.7
click at [501, 442] on tr "[PERSON_NAME] L 85856412 Rollover [PERSON_NAME] 8400848 $173,590.50 Custodian b…" at bounding box center [835, 461] width 1263 height 41
